Goal: Contribute content

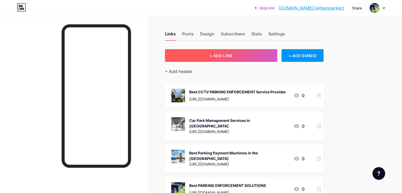
click at [256, 56] on button "+ ADD LINK" at bounding box center [221, 55] width 112 height 13
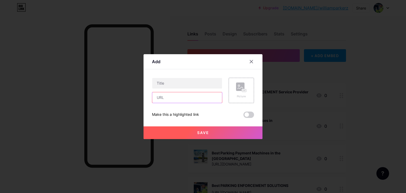
click at [190, 96] on input "text" at bounding box center [187, 97] width 70 height 11
paste input "[URL][DOMAIN_NAME]"
type input "[URL][DOMAIN_NAME]"
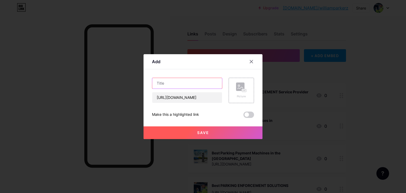
click at [172, 87] on input "text" at bounding box center [187, 83] width 70 height 11
paste input "Best CCTV PARKING ENFORCEMENT Service Provider"
type input "Best CCTV PARKING ENFORCEMENT Service Provider"
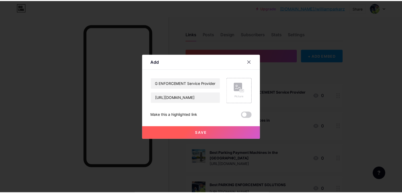
scroll to position [0, 0]
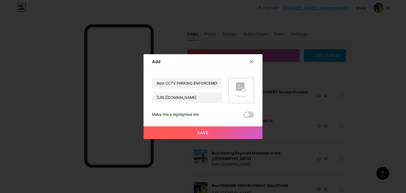
click at [251, 116] on span at bounding box center [248, 114] width 11 height 6
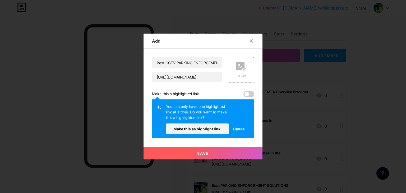
click at [209, 134] on div "Make this as highlight link. Cancel" at bounding box center [208, 128] width 84 height 11
click at [208, 132] on button "Make this as highlight link." at bounding box center [197, 128] width 63 height 11
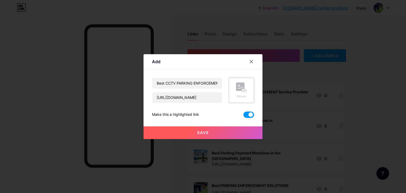
click at [241, 82] on rect at bounding box center [240, 86] width 8 height 8
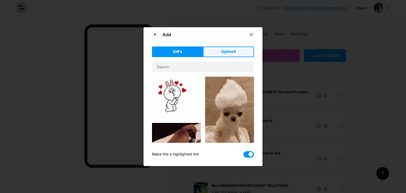
click at [238, 53] on button "Upload" at bounding box center [228, 51] width 51 height 11
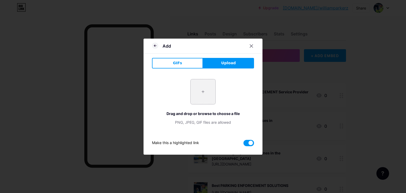
click at [207, 99] on input "file" at bounding box center [202, 91] width 25 height 25
type input "C:\fakepath\Artboard 2 (3).png"
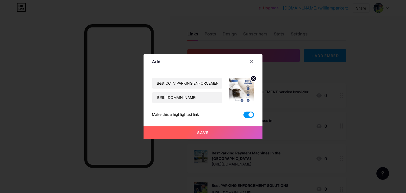
click at [213, 132] on button "Save" at bounding box center [202, 132] width 119 height 13
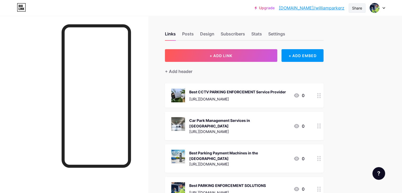
click at [357, 7] on div "Share" at bounding box center [357, 8] width 10 height 6
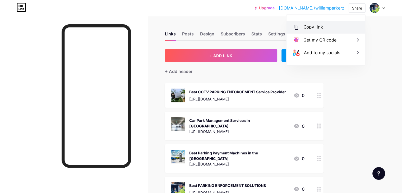
click at [342, 28] on div "Copy link" at bounding box center [325, 27] width 79 height 13
